Goal: Task Accomplishment & Management: Complete application form

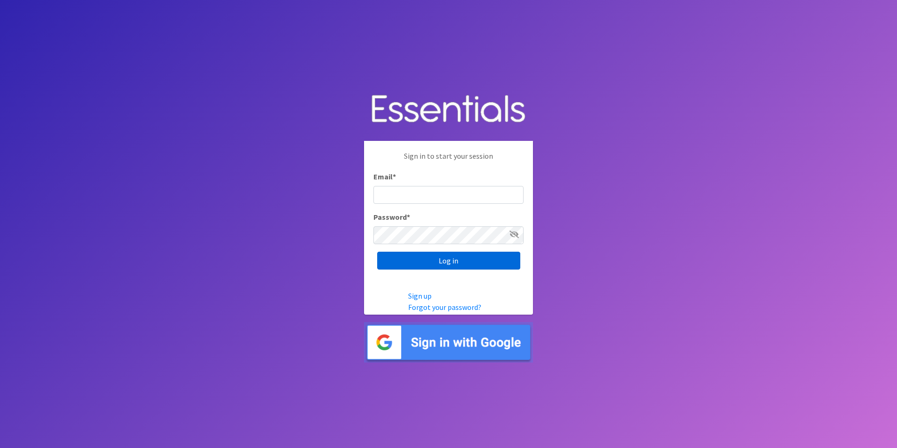
type input "[EMAIL_ADDRESS][DOMAIN_NAME]"
click at [446, 255] on input "Log in" at bounding box center [448, 261] width 143 height 18
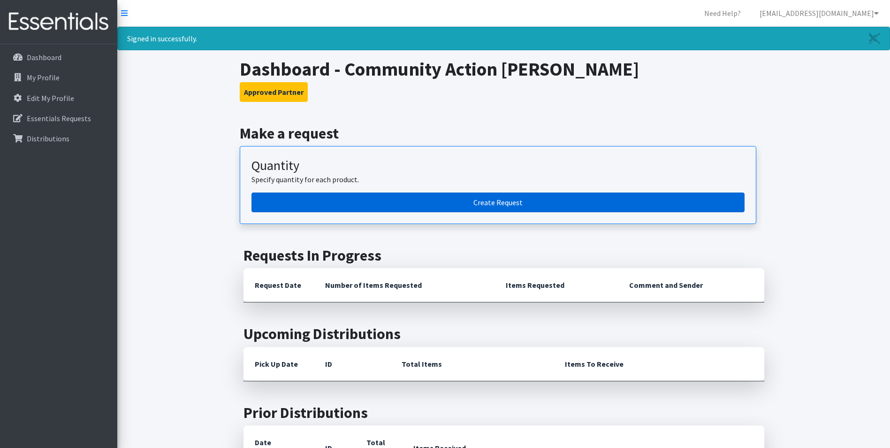
click at [475, 206] on link "Create Request" at bounding box center [498, 202] width 493 height 20
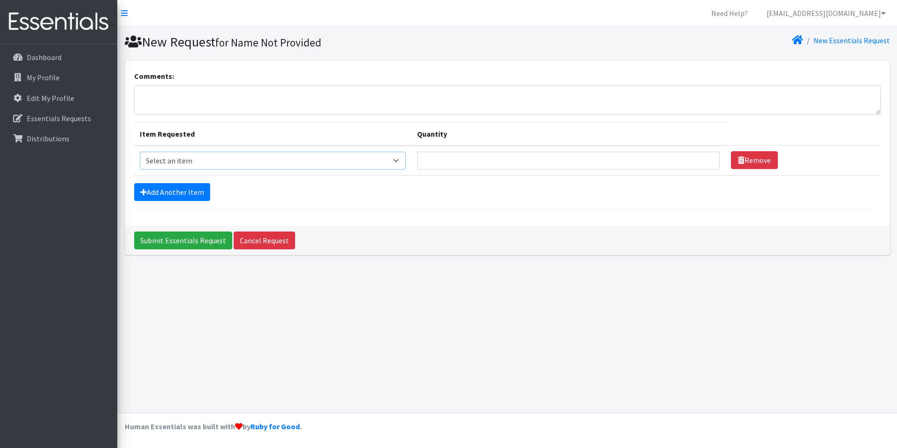
click at [255, 160] on select "Select an item Adult XXX Large Adult Large Adult XX Large Adult Medium Adult Sm…" at bounding box center [273, 161] width 267 height 18
select select "414"
click at [140, 152] on select "Select an item Adult XXX Large Adult Large Adult XX Large Adult Medium Adult Sm…" at bounding box center [273, 161] width 267 height 18
click at [70, 121] on p "Essentials Requests" at bounding box center [59, 118] width 64 height 9
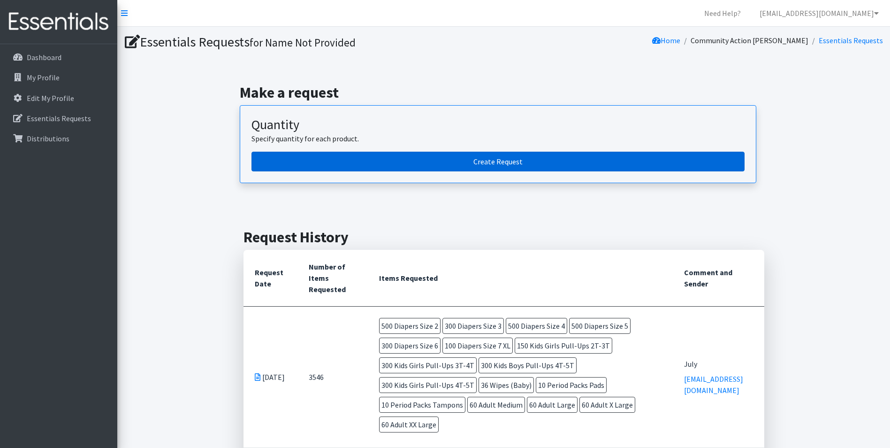
click at [545, 166] on link "Create Request" at bounding box center [498, 162] width 493 height 20
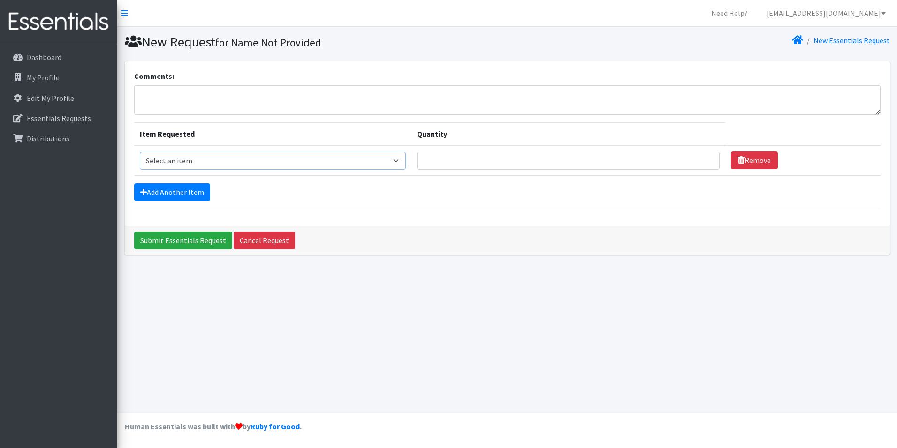
click at [327, 160] on select "Select an item Adult XXX Large Adult Large Adult XX Large Adult Medium Adult Sm…" at bounding box center [273, 161] width 267 height 18
select select "414"
click at [140, 152] on select "Select an item Adult XXX Large Adult Large Adult XX Large Adult Medium Adult Sm…" at bounding box center [273, 161] width 267 height 18
click at [461, 159] on input "Quantity" at bounding box center [568, 161] width 303 height 18
type input "500"
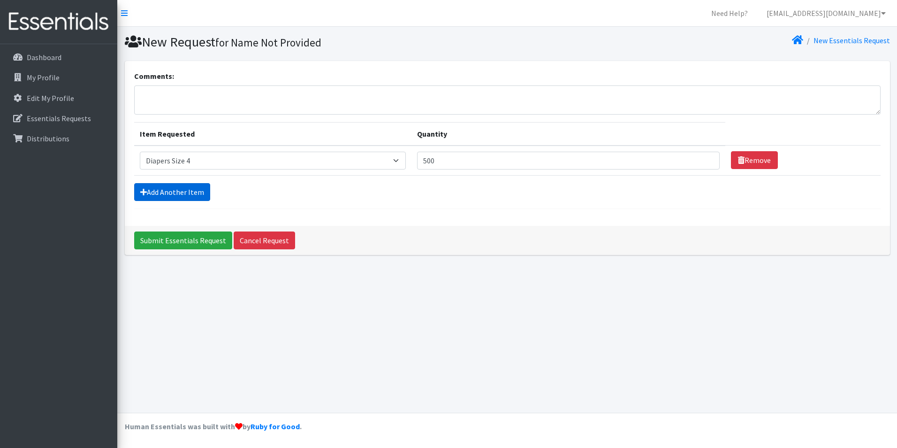
click at [178, 190] on link "Add Another Item" at bounding box center [172, 192] width 76 height 18
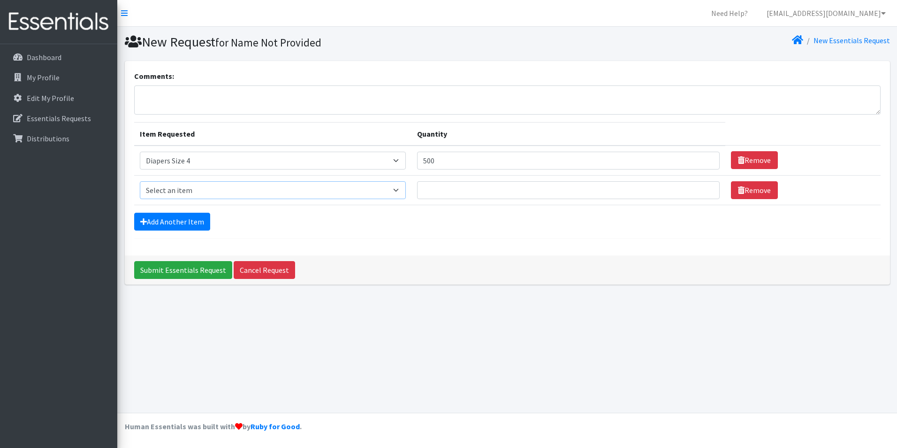
click at [192, 183] on select "Select an item Adult XXX Large Adult Large Adult XX Large Adult Medium Adult Sm…" at bounding box center [273, 190] width 267 height 18
select select "415"
click at [140, 181] on select "Select an item Adult XXX Large Adult Large Adult XX Large Adult Medium Adult Sm…" at bounding box center [273, 190] width 267 height 18
click at [437, 185] on input "Quantity" at bounding box center [568, 190] width 303 height 18
type input "500"
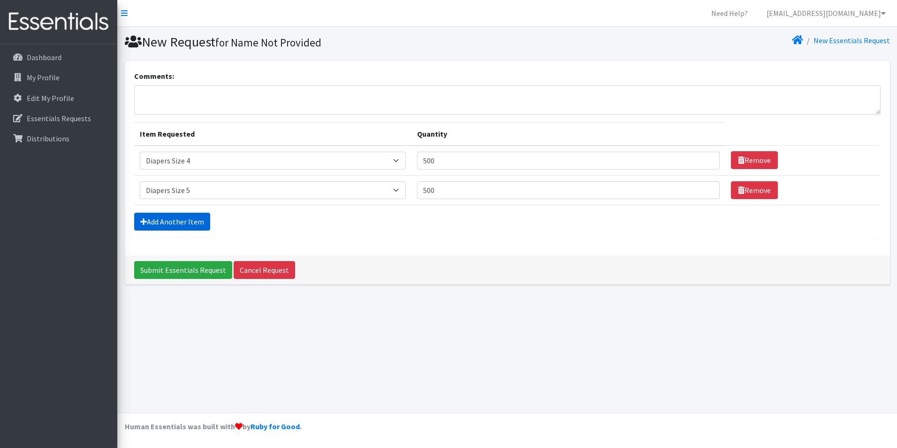
click at [181, 227] on link "Add Another Item" at bounding box center [172, 222] width 76 height 18
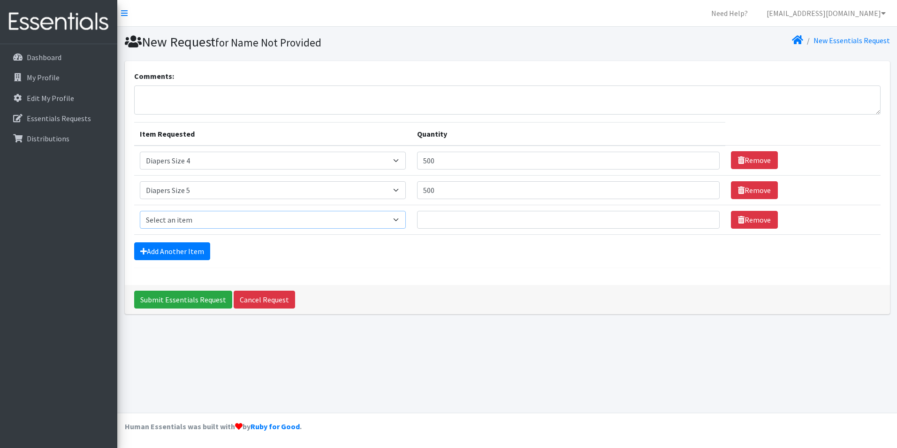
click at [179, 224] on select "Select an item Adult XXX Large Adult Large Adult XX Large Adult Medium Adult Sm…" at bounding box center [273, 220] width 267 height 18
select select "417"
click at [140, 211] on select "Select an item Adult XXX Large Adult Large Adult XX Large Adult Medium Adult Sm…" at bounding box center [273, 220] width 267 height 18
click at [438, 213] on input "Quantity" at bounding box center [568, 220] width 303 height 18
type input "300"
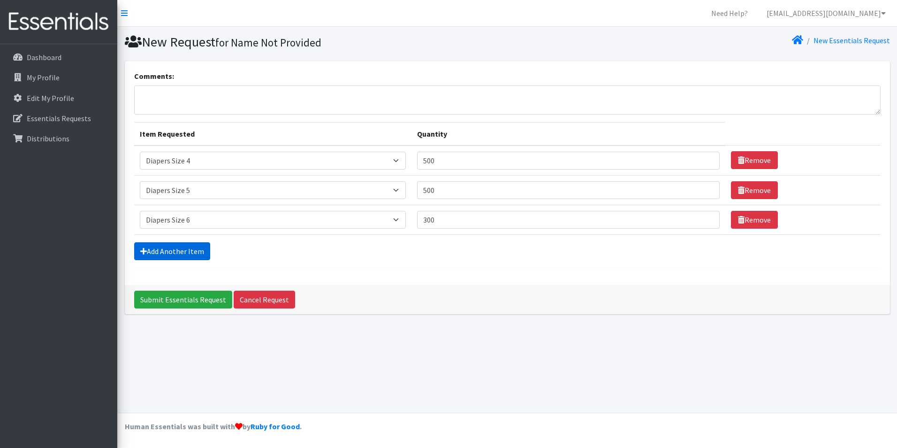
click at [165, 256] on link "Add Another Item" at bounding box center [172, 251] width 76 height 18
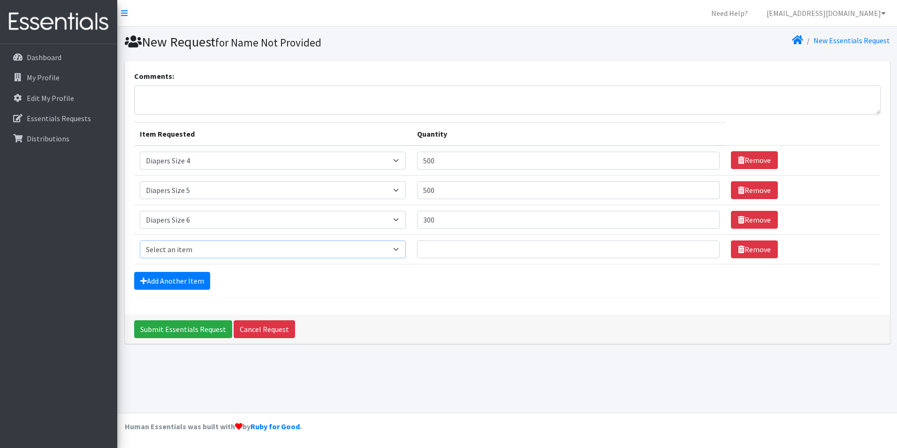
click at [173, 249] on select "Select an item Adult XXX Large Adult Large Adult XX Large Adult Medium Adult Sm…" at bounding box center [273, 249] width 267 height 18
select select "4739"
click at [140, 240] on select "Select an item Adult XXX Large Adult Large Adult XX Large Adult Medium Adult Sm…" at bounding box center [273, 249] width 267 height 18
click at [431, 247] on input "Quantity" at bounding box center [568, 249] width 303 height 18
type input "150"
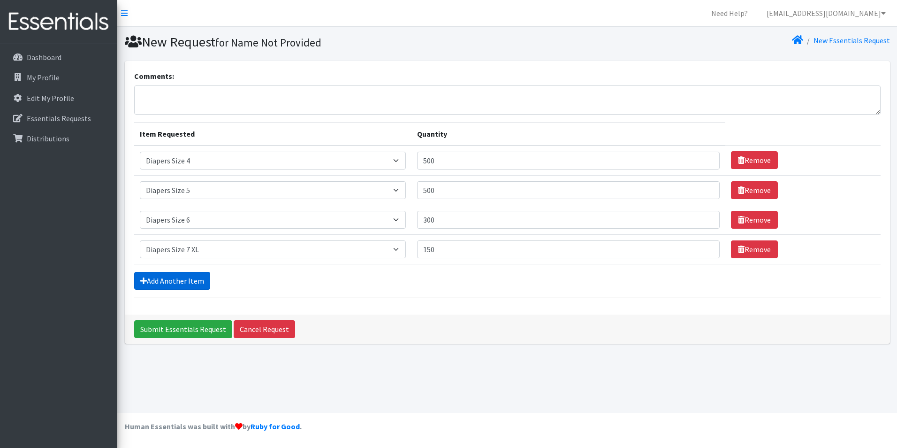
click at [163, 277] on link "Add Another Item" at bounding box center [172, 281] width 76 height 18
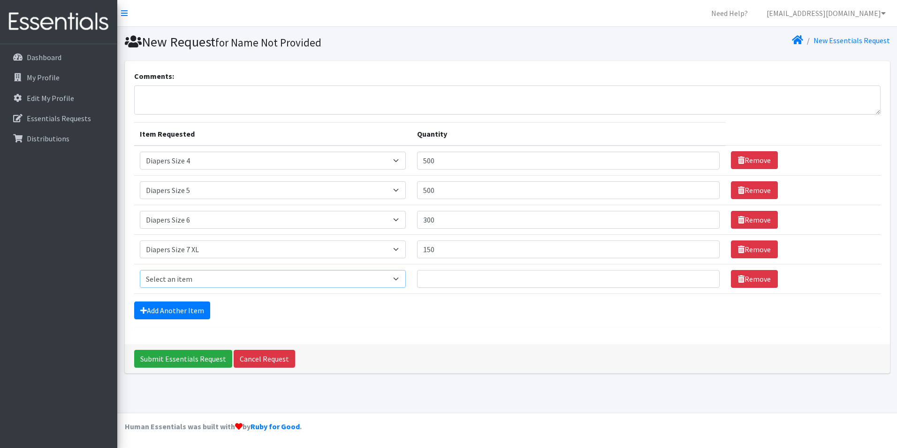
click at [181, 282] on select "Select an item Adult XXX Large Adult Large Adult XX Large Adult Medium Adult Sm…" at bounding box center [273, 279] width 267 height 18
select select "2927"
click at [140, 270] on select "Select an item Adult XXX Large Adult Large Adult XX Large Adult Medium Adult Sm…" at bounding box center [273, 279] width 267 height 18
click at [451, 275] on input "Quantity" at bounding box center [568, 279] width 303 height 18
type input "300"
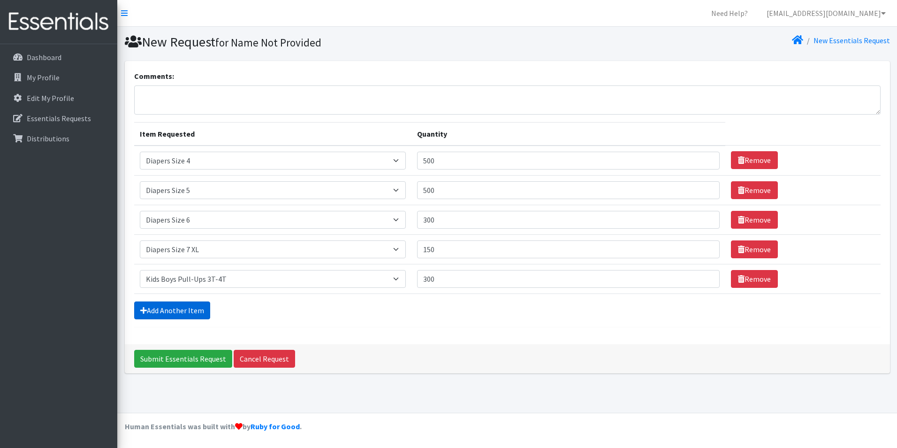
click at [157, 308] on link "Add Another Item" at bounding box center [172, 310] width 76 height 18
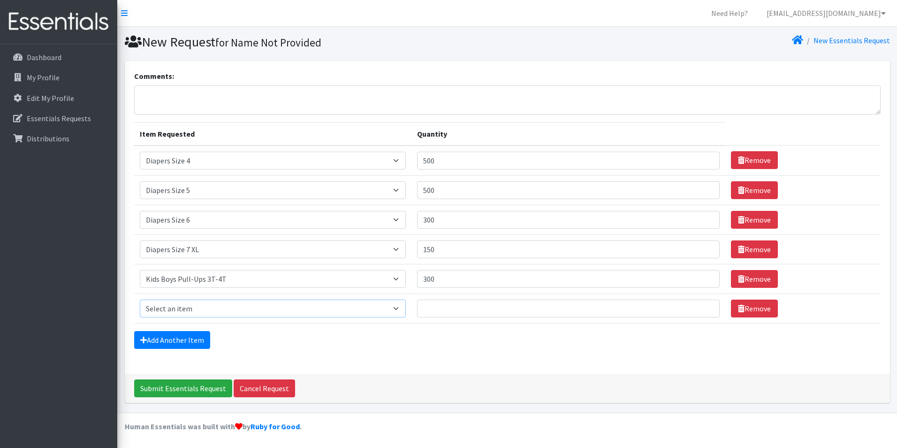
click at [189, 306] on select "Select an item Adult XXX Large Adult Large Adult XX Large Adult Medium Adult Sm…" at bounding box center [273, 308] width 267 height 18
select select "2929"
click at [140, 299] on select "Select an item Adult XXX Large Adult Large Adult XX Large Adult Medium Adult Sm…" at bounding box center [273, 308] width 267 height 18
click at [441, 302] on input "Quantity" at bounding box center [568, 308] width 303 height 18
type input "300"
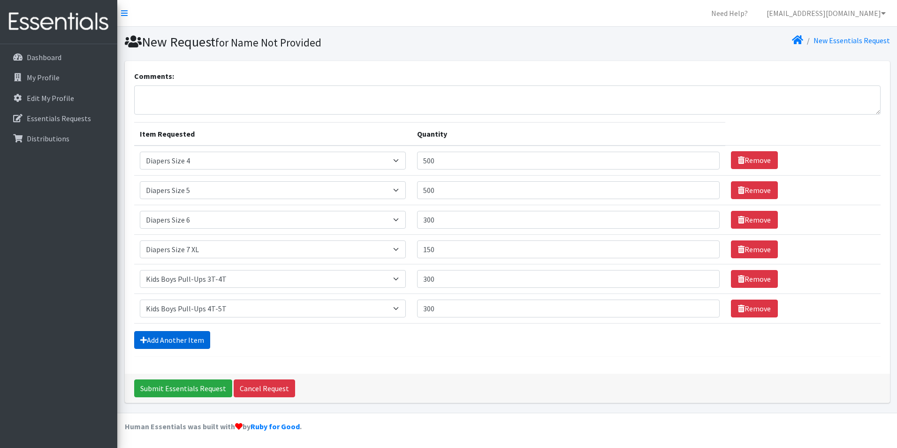
click at [188, 335] on link "Add Another Item" at bounding box center [172, 340] width 76 height 18
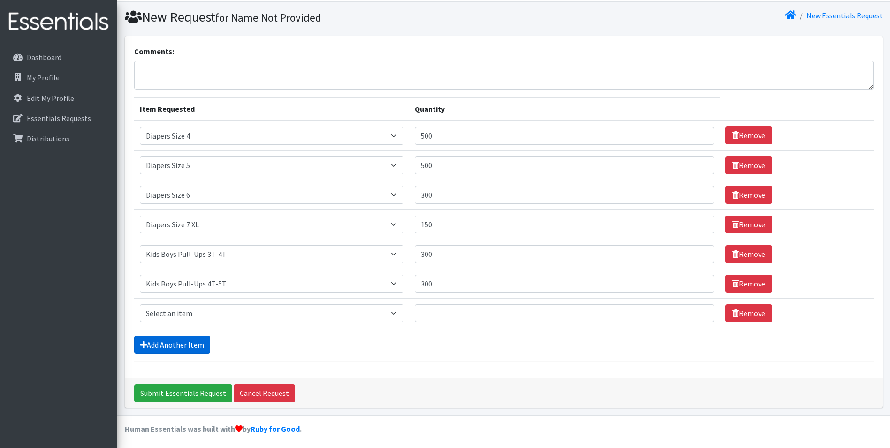
scroll to position [27, 0]
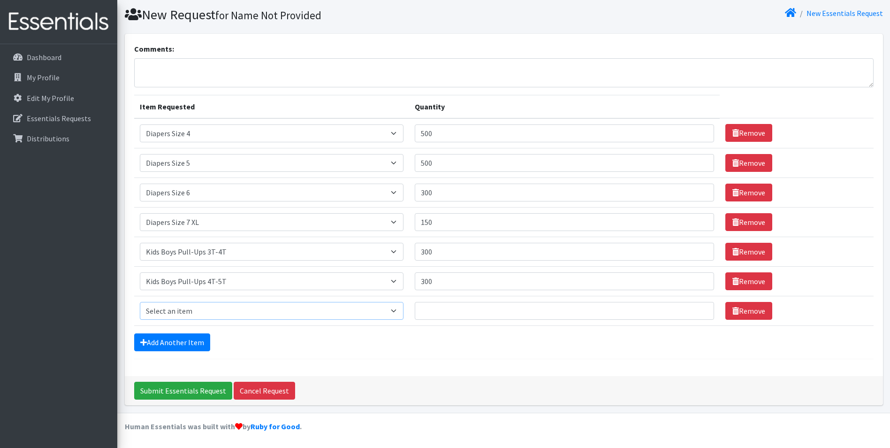
click at [199, 312] on select "Select an item Adult XXX Large Adult Large Adult XX Large Adult Medium Adult Sm…" at bounding box center [272, 311] width 264 height 18
select select "2926"
click at [140, 302] on select "Select an item Adult XXX Large Adult Large Adult XX Large Adult Medium Adult Sm…" at bounding box center [272, 311] width 264 height 18
click at [440, 313] on input "Quantity" at bounding box center [565, 311] width 300 height 18
type input "300"
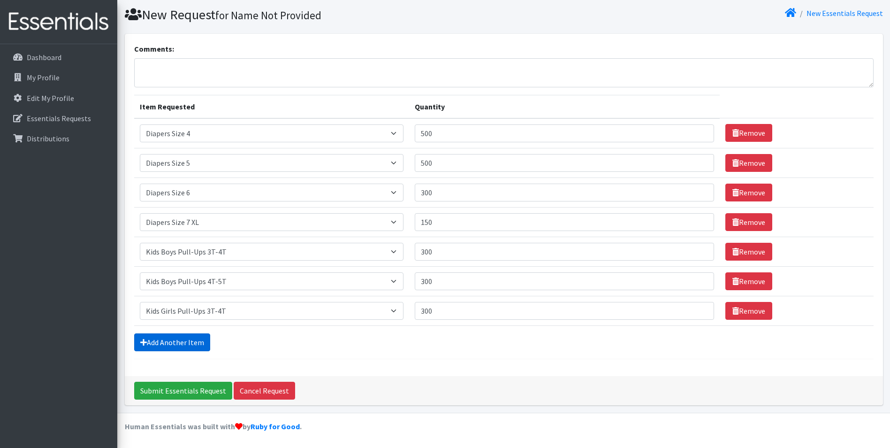
click at [167, 342] on link "Add Another Item" at bounding box center [172, 342] width 76 height 18
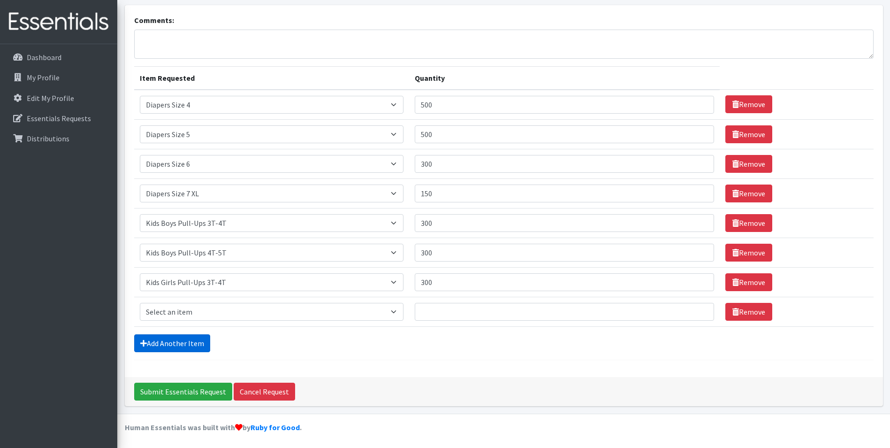
scroll to position [57, 0]
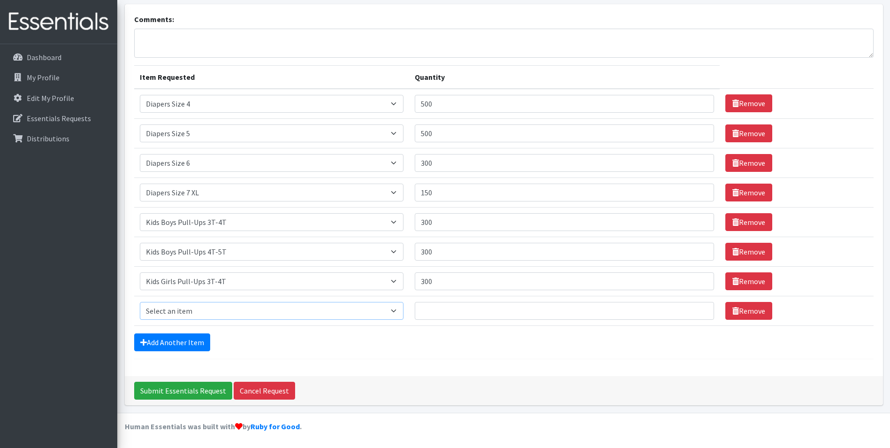
click at [220, 311] on select "Select an item Adult XXX Large Adult Large Adult XX Large Adult Medium Adult Sm…" at bounding box center [272, 311] width 264 height 18
select select "2928"
click at [140, 302] on select "Select an item Adult XXX Large Adult Large Adult XX Large Adult Medium Adult Sm…" at bounding box center [272, 311] width 264 height 18
drag, startPoint x: 449, startPoint y: 306, endPoint x: 451, endPoint y: 297, distance: 8.6
click at [450, 306] on input "Quantity" at bounding box center [565, 311] width 300 height 18
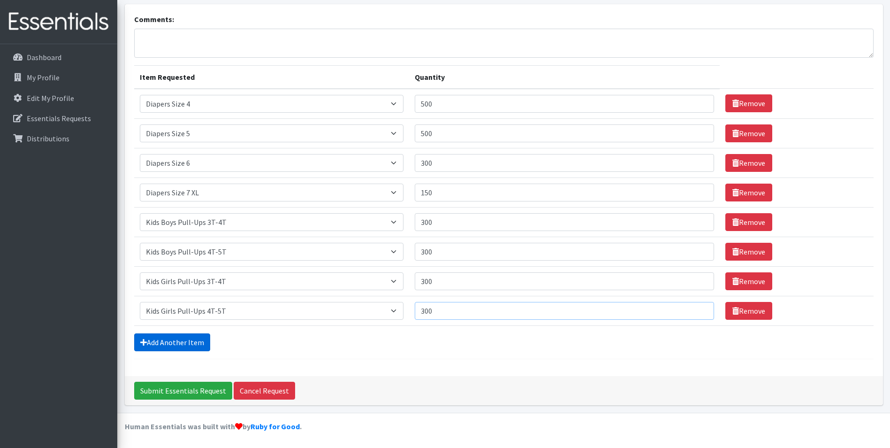
type input "300"
click at [159, 343] on link "Add Another Item" at bounding box center [172, 342] width 76 height 18
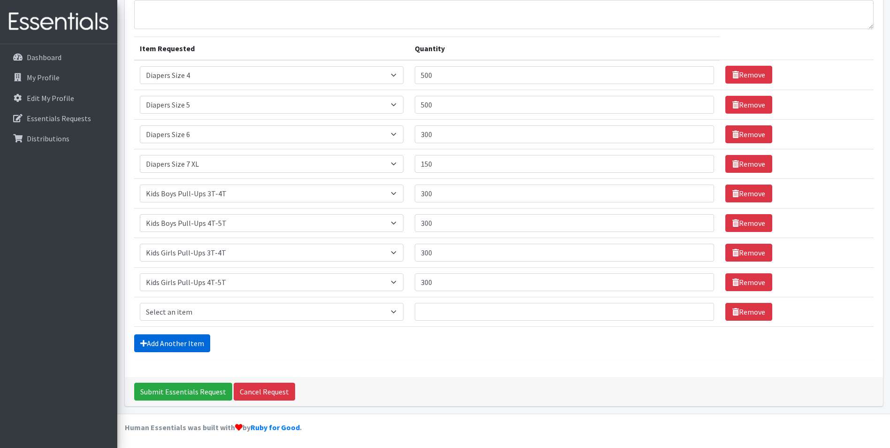
scroll to position [86, 0]
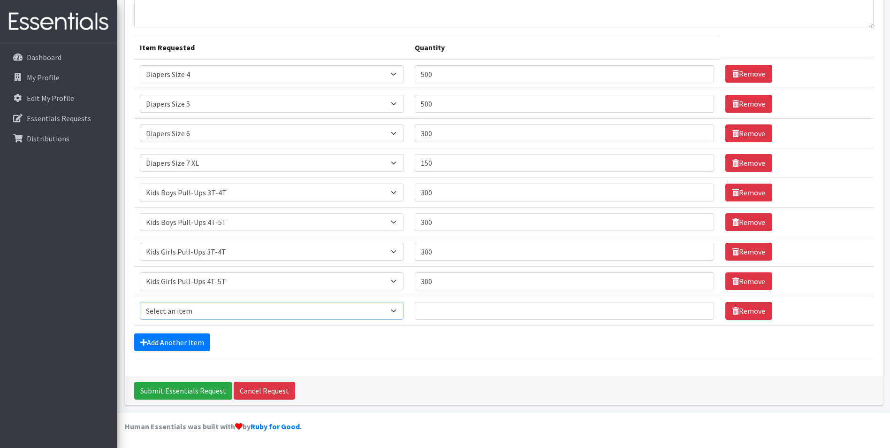
click at [183, 316] on select "Select an item Adult XXX Large Adult Large Adult XX Large Adult Medium Adult Sm…" at bounding box center [272, 311] width 264 height 18
select select "4828"
click at [140, 302] on select "Select an item Adult XXX Large Adult Large Adult XX Large Adult Medium Adult Sm…" at bounding box center [272, 311] width 264 height 18
click at [434, 307] on input "Quantity" at bounding box center [565, 311] width 300 height 18
type input "36"
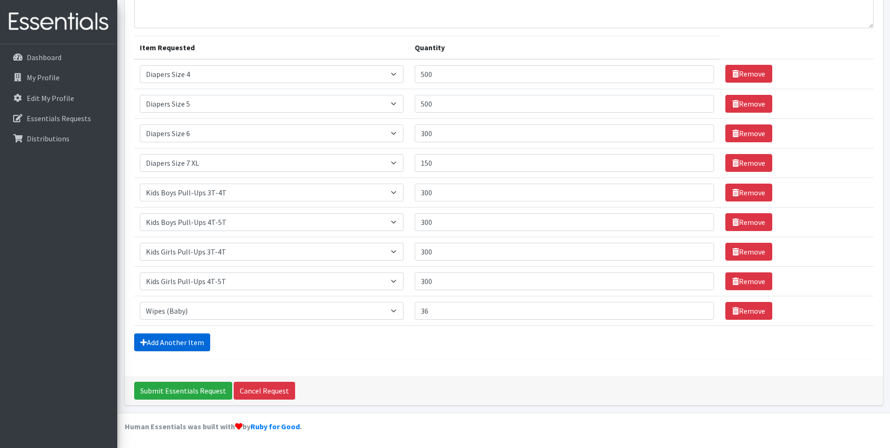
click at [186, 334] on link "Add Another Item" at bounding box center [172, 342] width 76 height 18
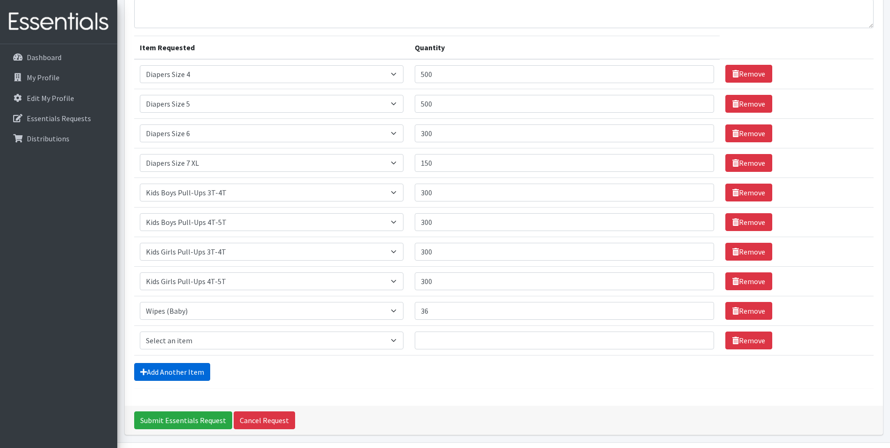
scroll to position [116, 0]
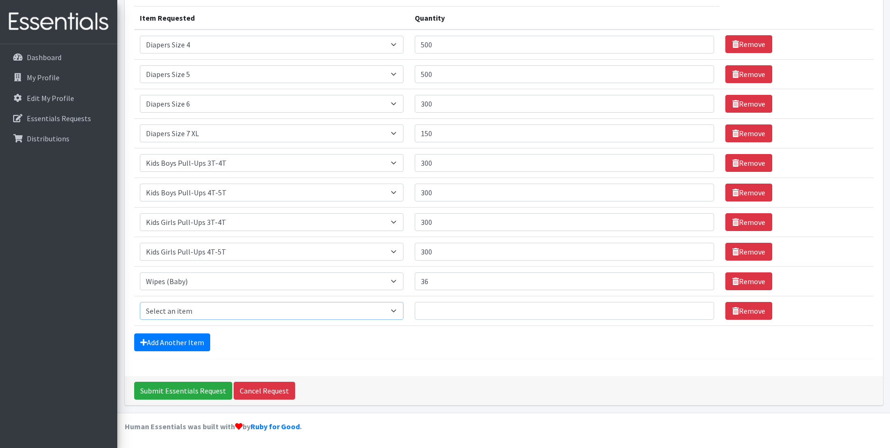
click at [253, 306] on select "Select an item Adult XXX Large Adult Large Adult XX Large Adult Medium Adult Sm…" at bounding box center [272, 311] width 264 height 18
select select "11444"
click at [140, 302] on select "Select an item Adult XXX Large Adult Large Adult XX Large Adult Medium Adult Sm…" at bounding box center [272, 311] width 264 height 18
click at [442, 310] on input "Quantity" at bounding box center [565, 311] width 300 height 18
type input "10"
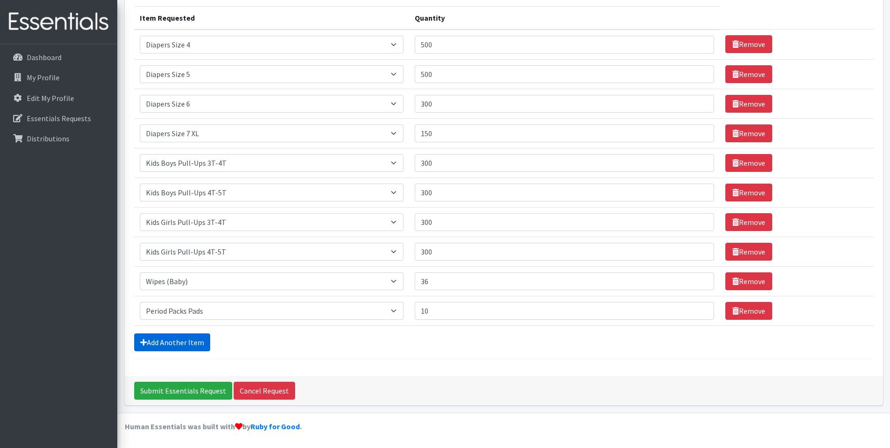
click at [148, 342] on link "Add Another Item" at bounding box center [172, 342] width 76 height 18
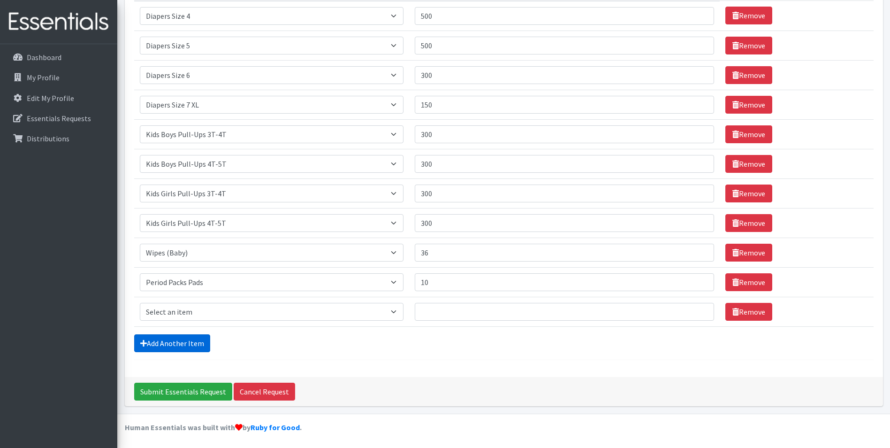
scroll to position [146, 0]
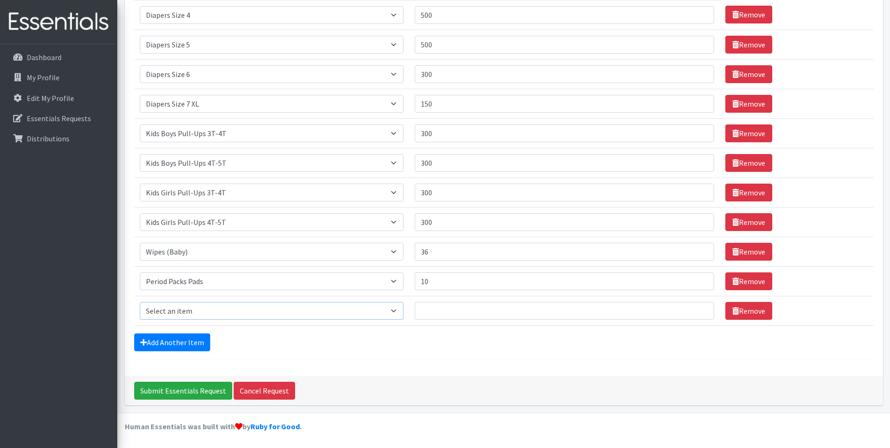
click at [192, 313] on select "Select an item Adult XXX Large Adult Large Adult XX Large Adult Medium Adult Sm…" at bounding box center [272, 311] width 264 height 18
select select "11445"
click at [140, 302] on select "Select an item Adult XXX Large Adult Large Adult XX Large Adult Medium Adult Sm…" at bounding box center [272, 311] width 264 height 18
click at [438, 309] on input "Quantity" at bounding box center [565, 311] width 300 height 18
type input "10"
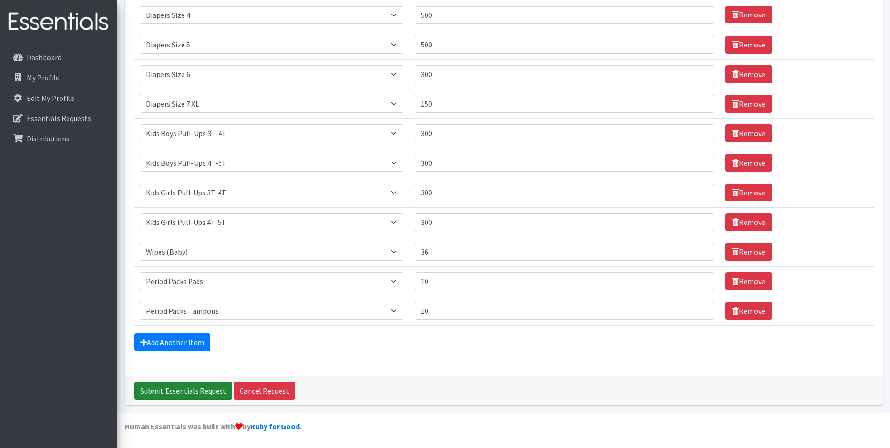
click at [190, 394] on input "Submit Essentials Request" at bounding box center [183, 391] width 98 height 18
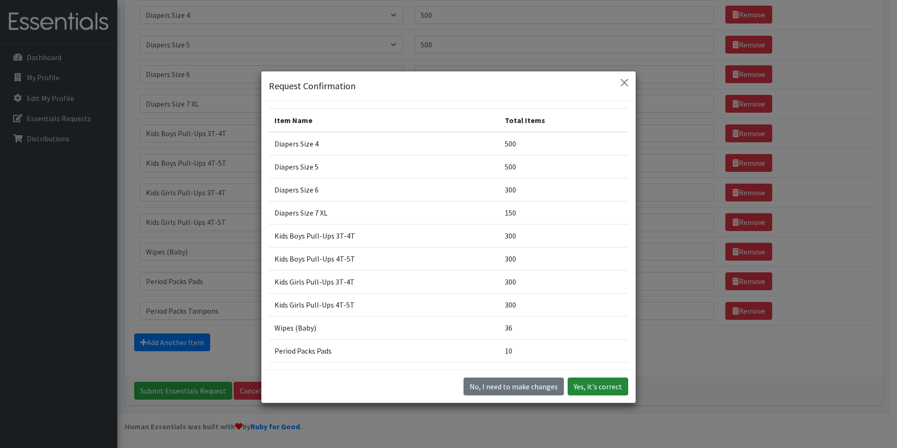
click at [606, 384] on button "Yes, it's correct" at bounding box center [598, 386] width 61 height 18
